Goal: Information Seeking & Learning: Check status

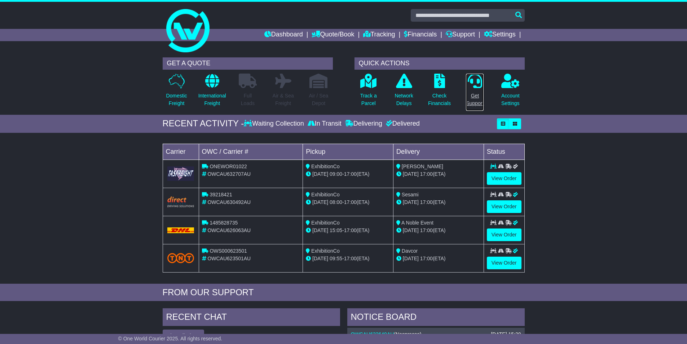
click at [476, 103] on p "Get Support" at bounding box center [475, 99] width 18 height 15
click at [406, 103] on p "Network Delays" at bounding box center [404, 99] width 18 height 15
click at [505, 177] on link "View Order" at bounding box center [504, 178] width 35 height 13
